Goal: Task Accomplishment & Management: Use online tool/utility

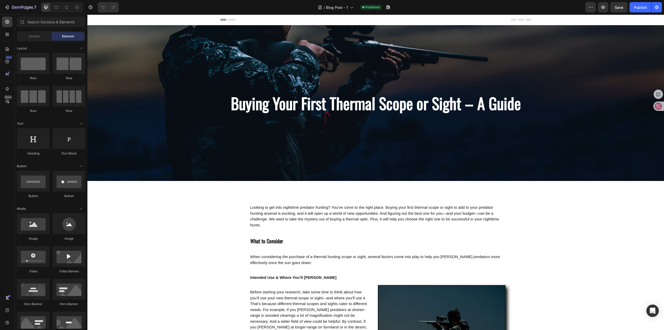
click at [350, 9] on icon at bounding box center [351, 7] width 5 height 5
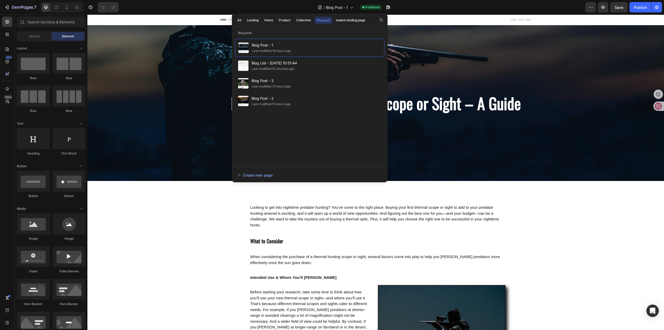
click at [321, 21] on div "Blog post" at bounding box center [323, 20] width 13 height 5
click at [339, 44] on div "Blog Post - 1 Last modified 18 hours ago" at bounding box center [309, 48] width 149 height 18
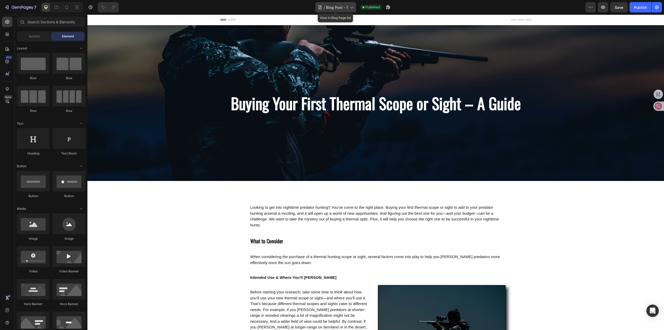
click at [353, 7] on icon at bounding box center [351, 7] width 5 height 5
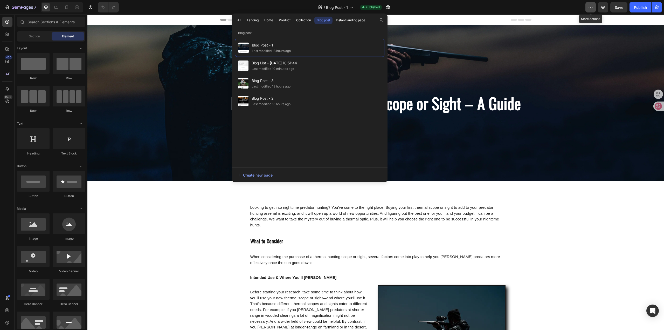
click at [593, 9] on icon "button" at bounding box center [590, 7] width 5 height 5
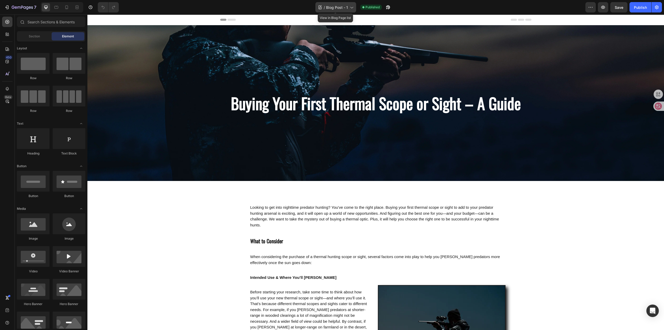
click at [353, 6] on icon at bounding box center [351, 7] width 5 height 5
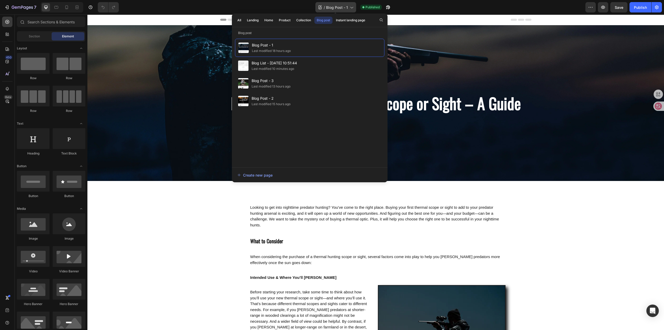
click at [352, 6] on icon at bounding box center [351, 7] width 5 height 5
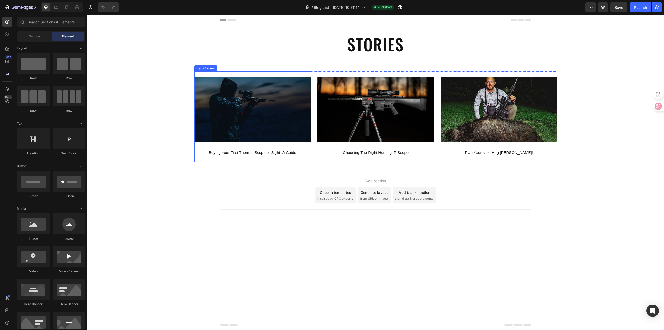
click at [310, 147] on div "Image Buying Your First Thermal Scope or Sight -A Guide Text Block" at bounding box center [252, 116] width 117 height 79
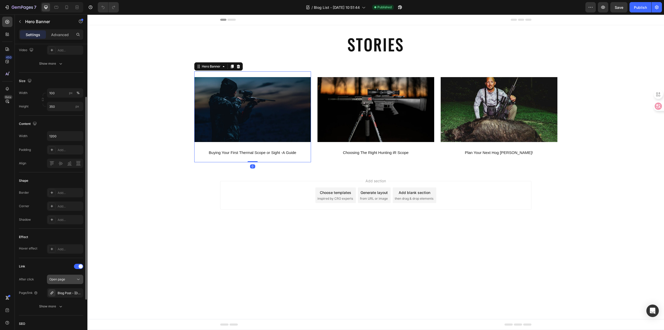
scroll to position [104, 0]
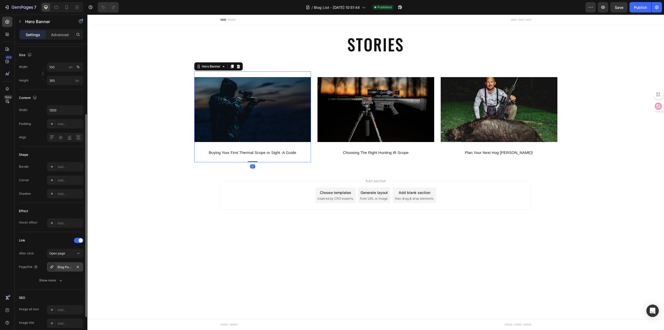
click at [70, 267] on div "Blog Post - [DATE] 13:08:41" at bounding box center [65, 267] width 15 height 5
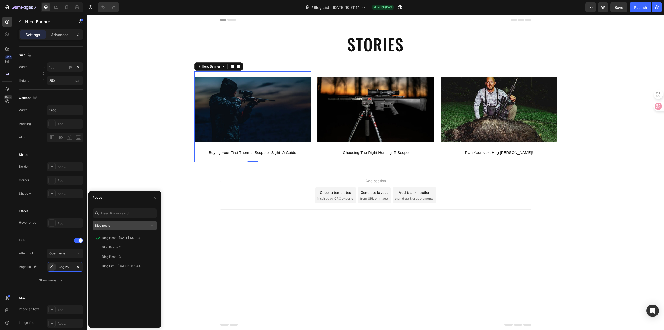
click at [150, 229] on button "Blog posts" at bounding box center [125, 225] width 64 height 9
click at [126, 257] on span "Product pages" at bounding box center [115, 258] width 21 height 5
click at [152, 225] on icon at bounding box center [151, 225] width 5 height 5
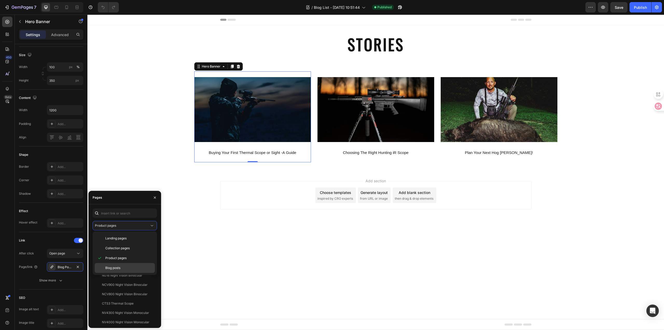
click at [122, 264] on div "Blog posts" at bounding box center [125, 268] width 60 height 10
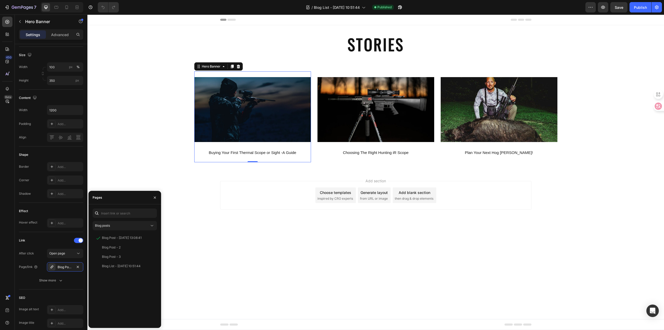
click at [124, 288] on div "Blog Post - [DATE] 13:08:41 View Blog Post - 2 View Blog Post - 3 View Blog Lis…" at bounding box center [125, 278] width 64 height 90
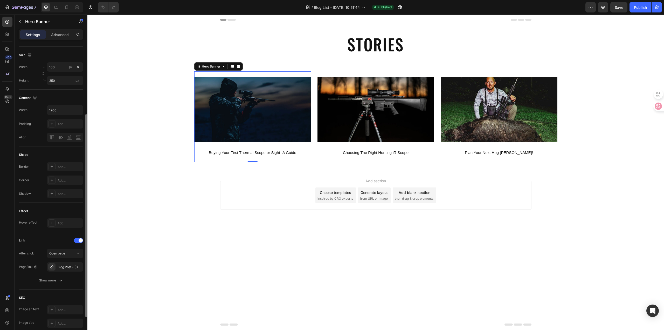
click at [54, 239] on div "Link" at bounding box center [51, 240] width 64 height 8
